Goal: Check status: Check status

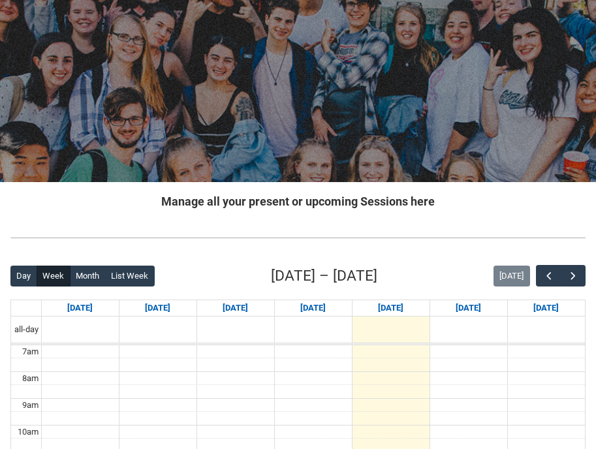
scroll to position [80, 0]
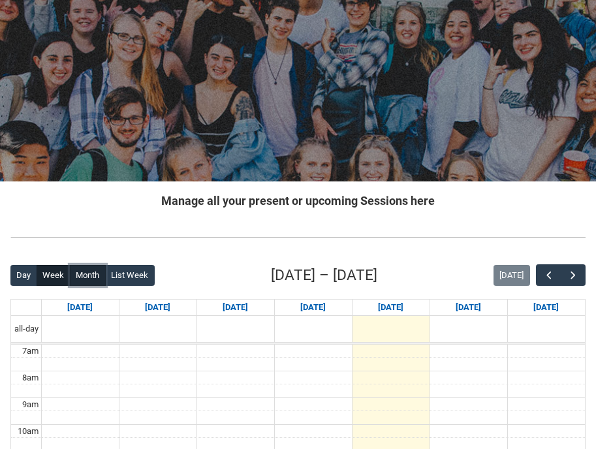
click at [92, 282] on button "Month" at bounding box center [88, 275] width 36 height 21
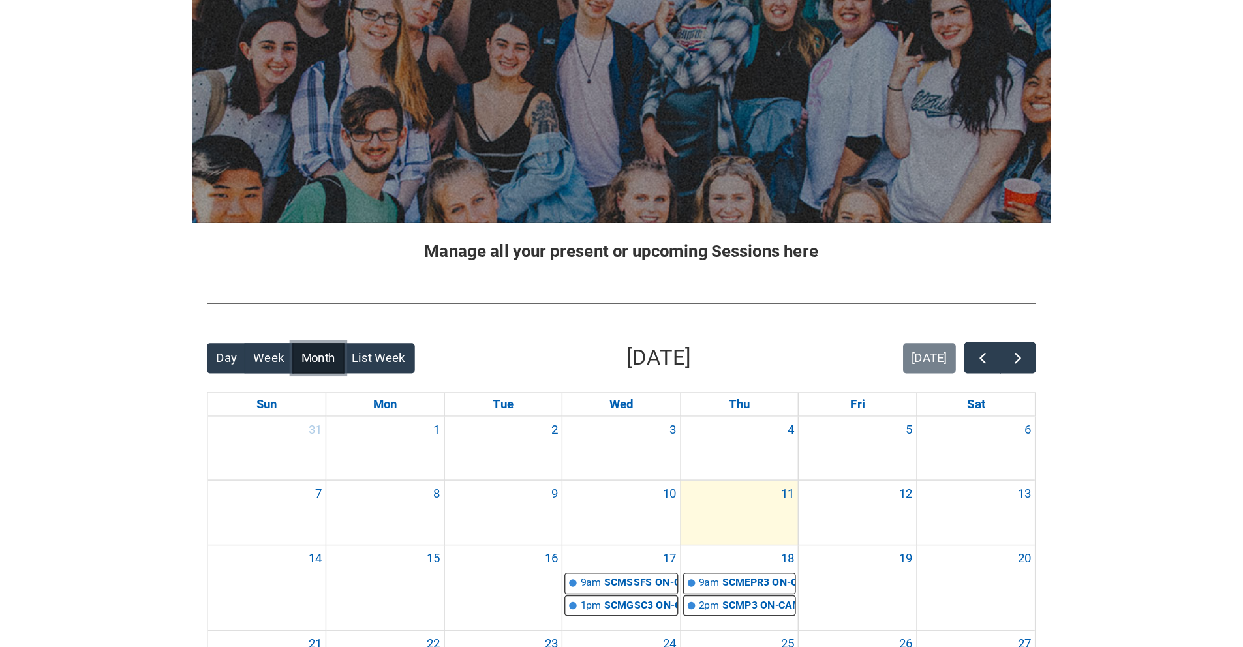
scroll to position [183, 0]
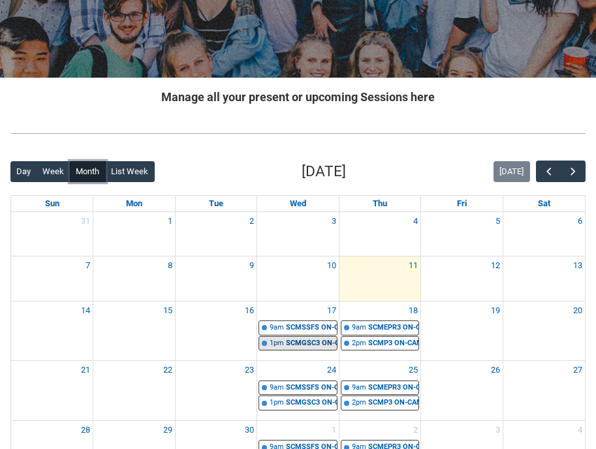
click at [303, 347] on div "SCMGSC3 ON-CAMPUS Global Screen Cultures Stage 3 Group 1 | AV Room ([PERSON_NAM…" at bounding box center [311, 343] width 51 height 11
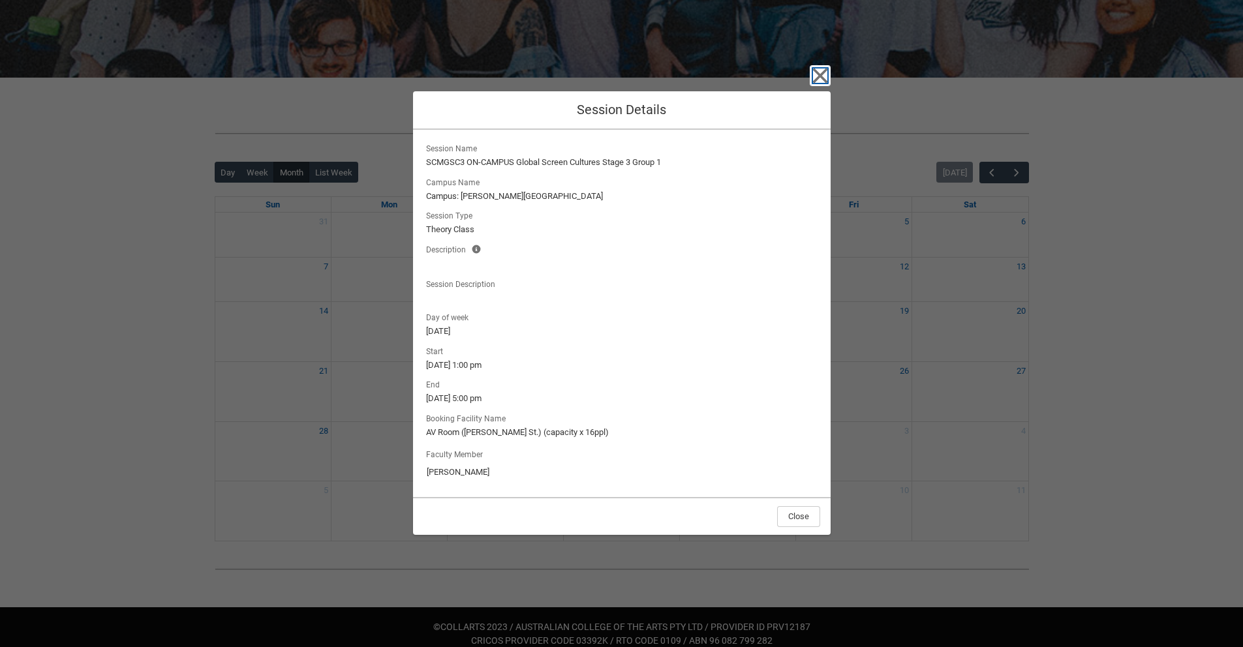
click at [605, 73] on icon "button" at bounding box center [820, 75] width 21 height 21
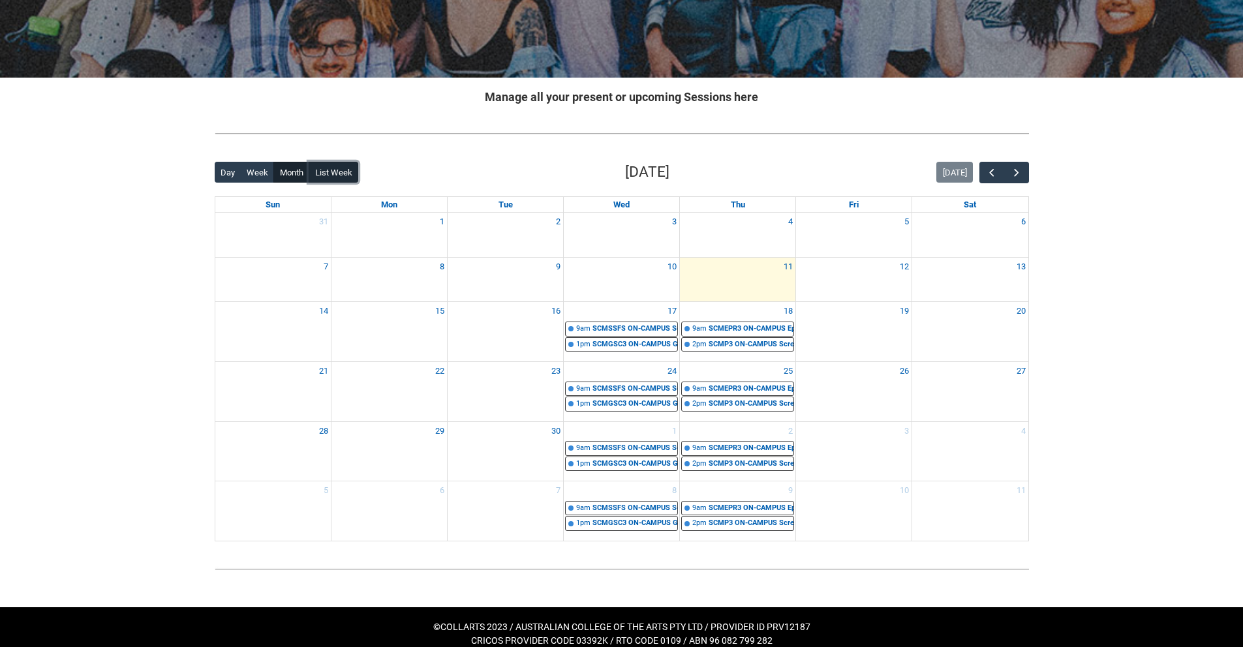
click at [326, 177] on button "List Week" at bounding box center [334, 172] width 50 height 21
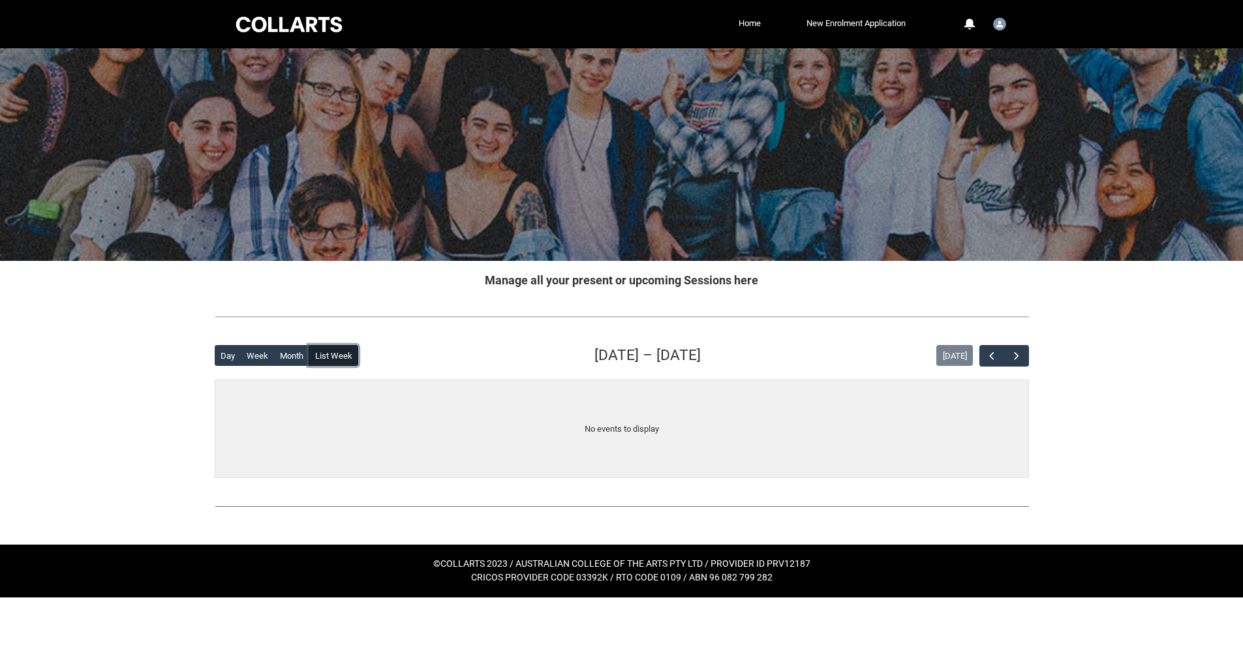
scroll to position [0, 0]
click at [301, 357] on button "Month" at bounding box center [297, 355] width 36 height 21
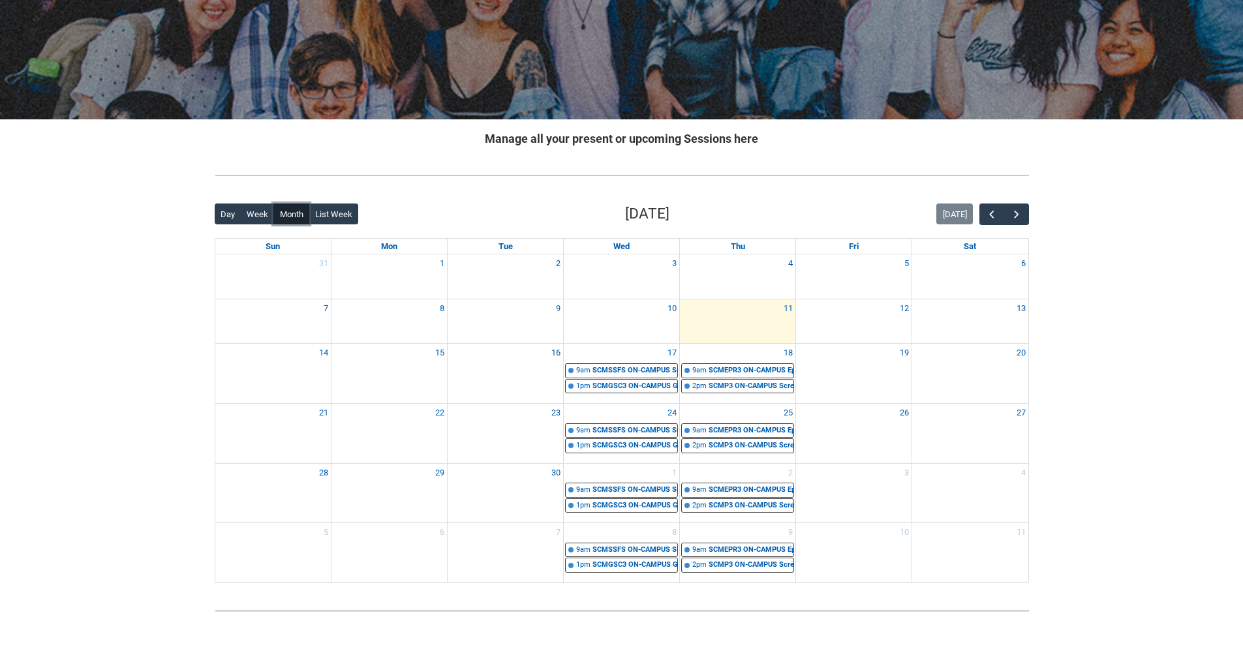
scroll to position [144, 0]
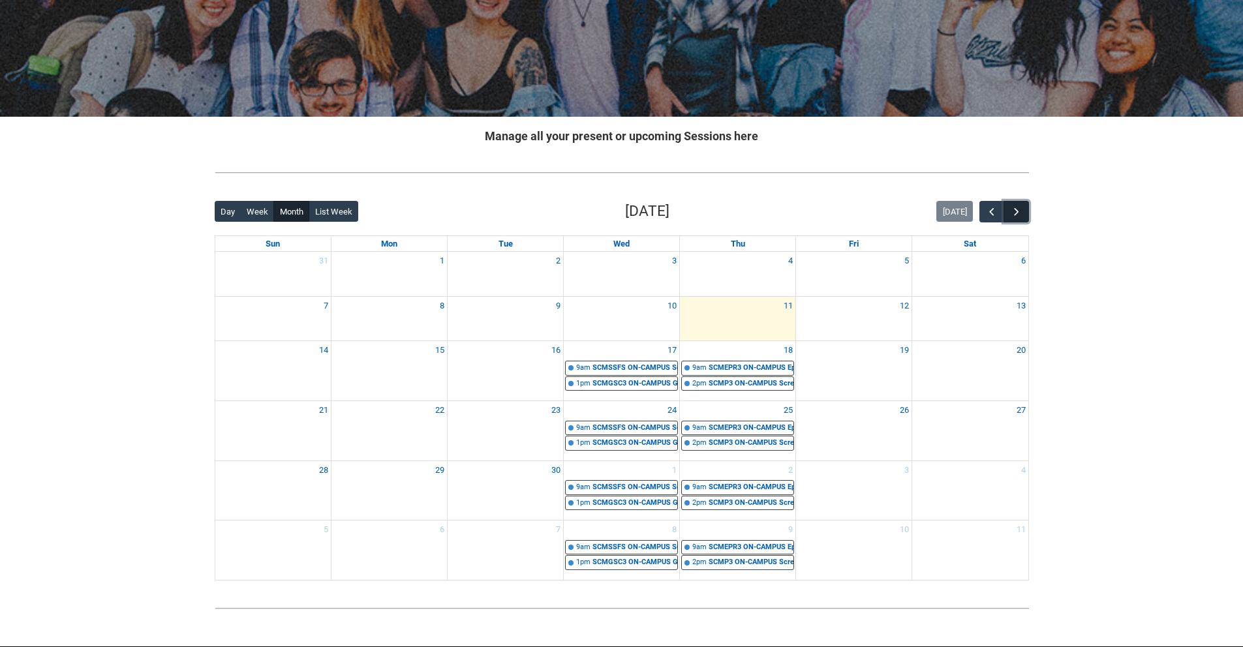
click at [605, 211] on span "button" at bounding box center [1016, 212] width 13 height 13
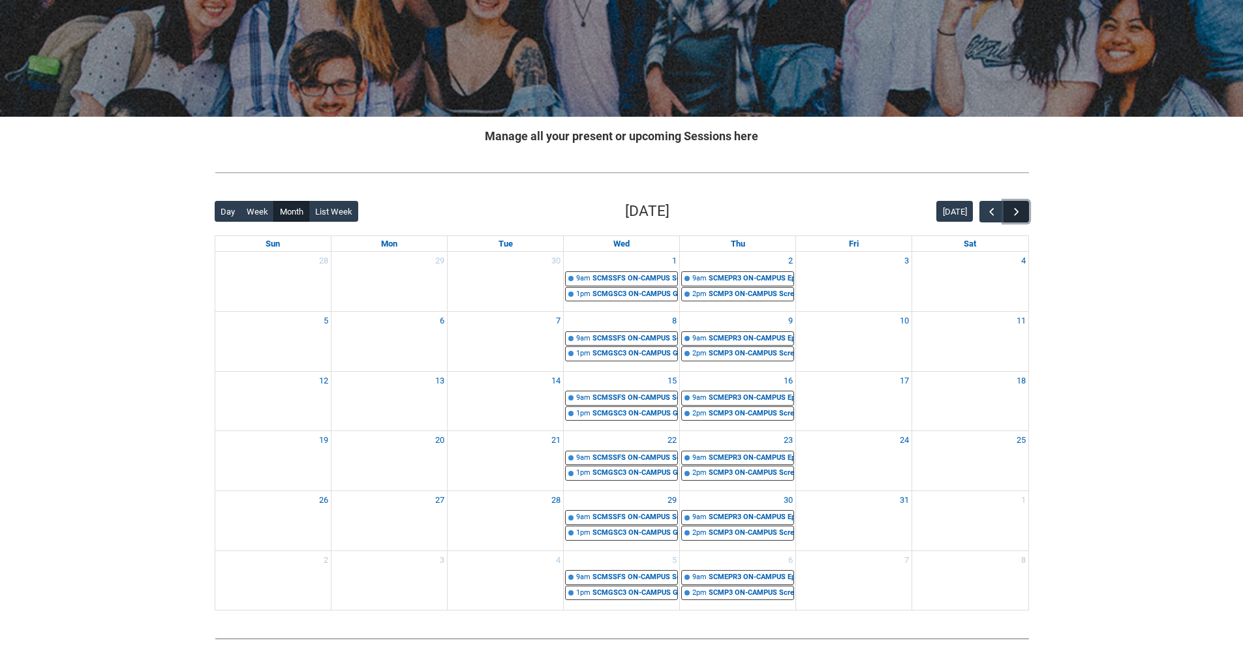
click at [605, 210] on span "button" at bounding box center [1016, 212] width 13 height 13
drag, startPoint x: 1021, startPoint y: 210, endPoint x: 1019, endPoint y: 221, distance: 10.8
click at [605, 214] on button "button" at bounding box center [1016, 212] width 25 height 22
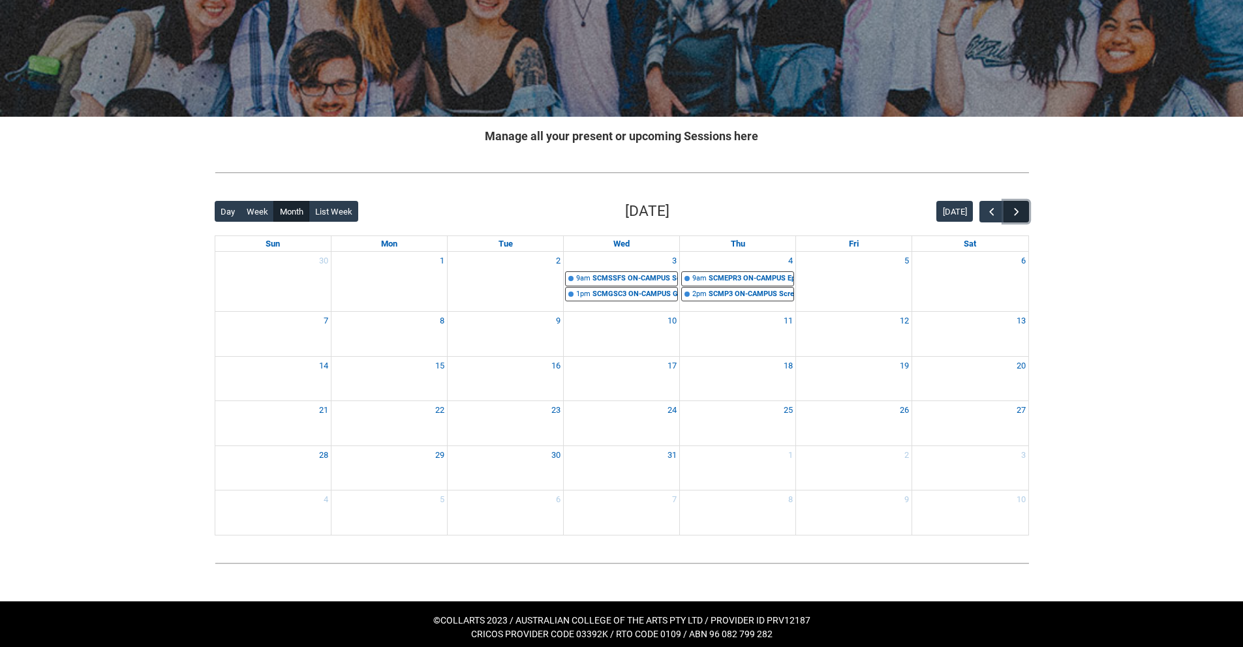
click at [605, 221] on button "button" at bounding box center [1016, 212] width 25 height 22
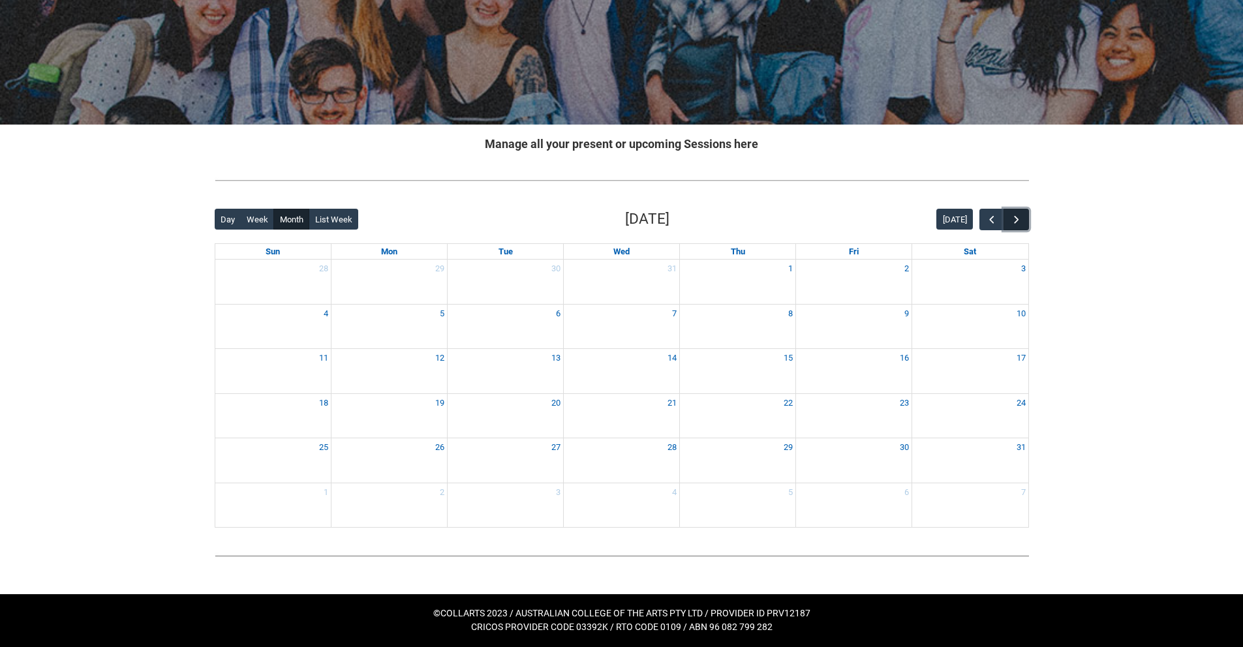
scroll to position [136, 0]
click at [605, 220] on span "button" at bounding box center [991, 219] width 13 height 13
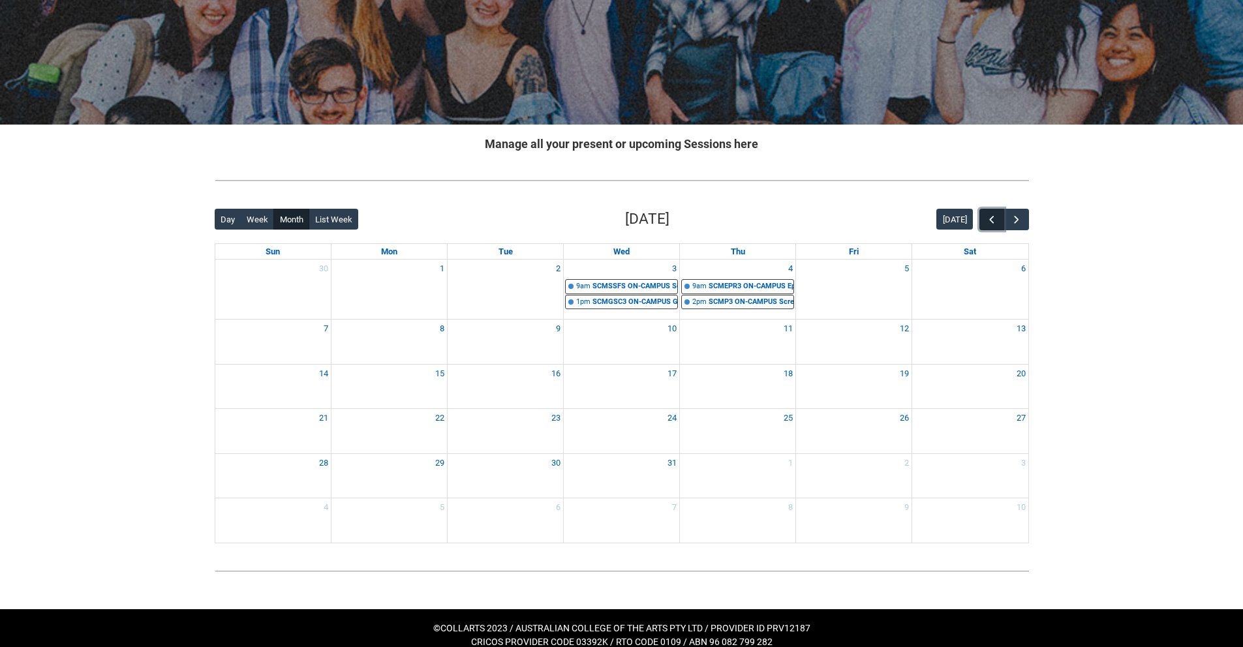
click at [605, 220] on span "button" at bounding box center [991, 219] width 13 height 13
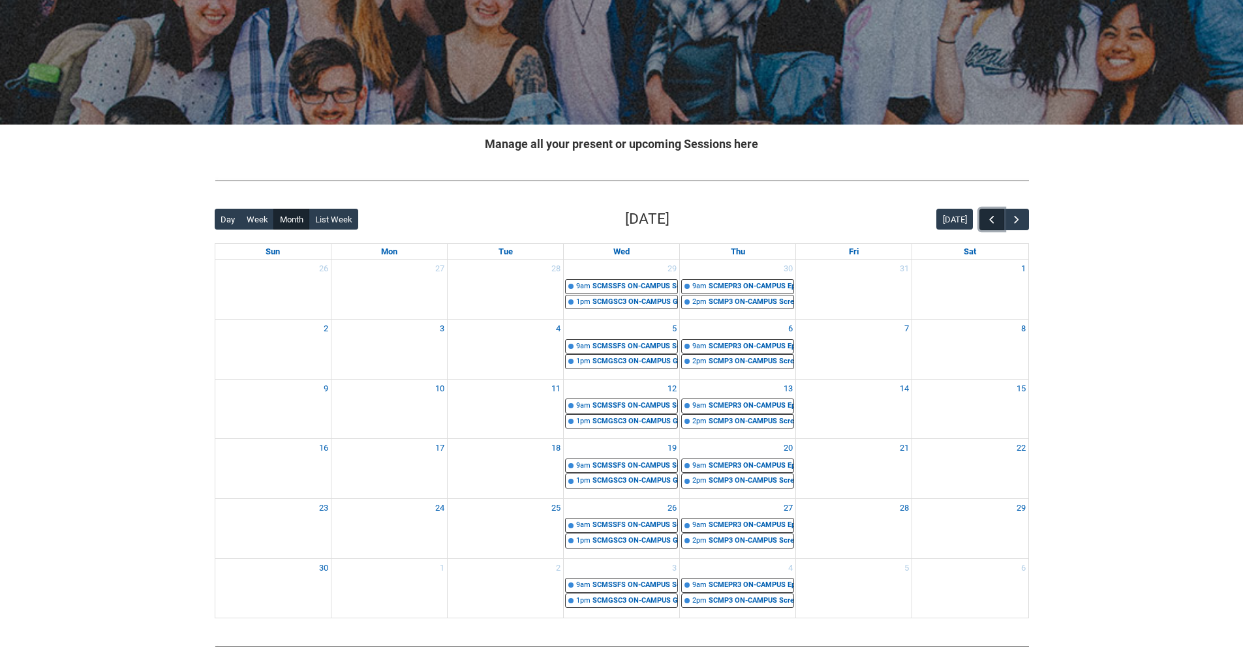
click at [605, 224] on button "button" at bounding box center [992, 220] width 25 height 22
